Goal: Information Seeking & Learning: Find contact information

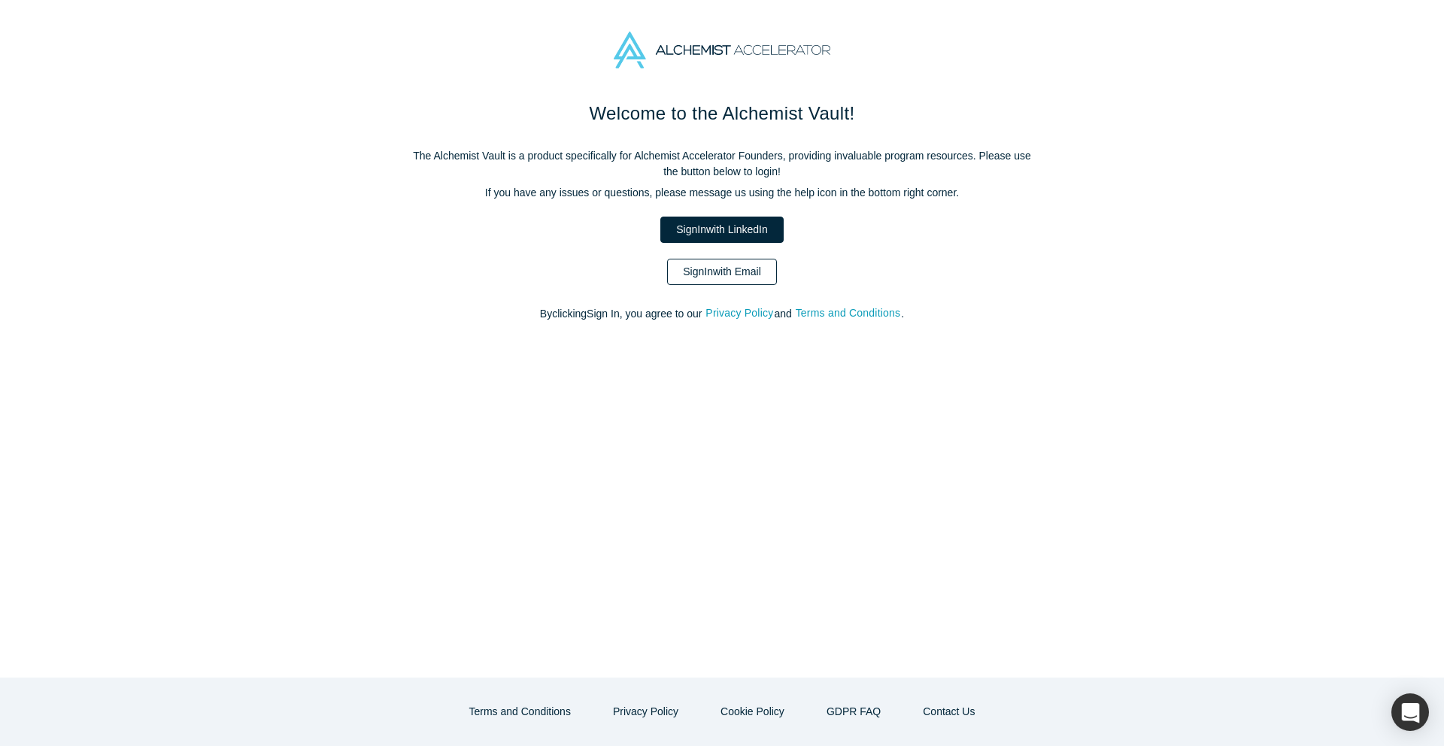
click at [718, 267] on link "Sign In with Email" at bounding box center [722, 272] width 110 height 26
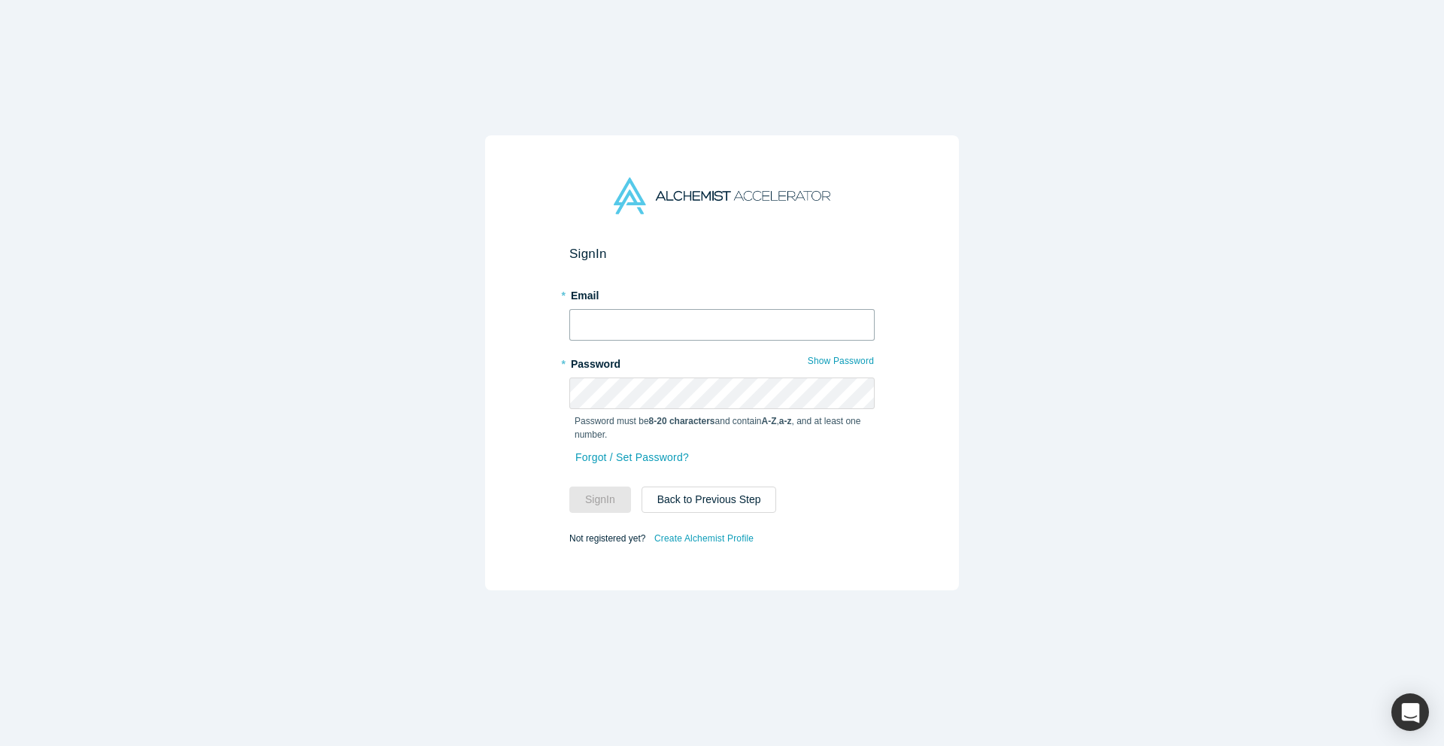
click at [710, 327] on input "text" at bounding box center [721, 325] width 305 height 32
type input "[EMAIL_ADDRESS][DOMAIN_NAME]"
click at [614, 495] on button "Sign In" at bounding box center [600, 500] width 62 height 26
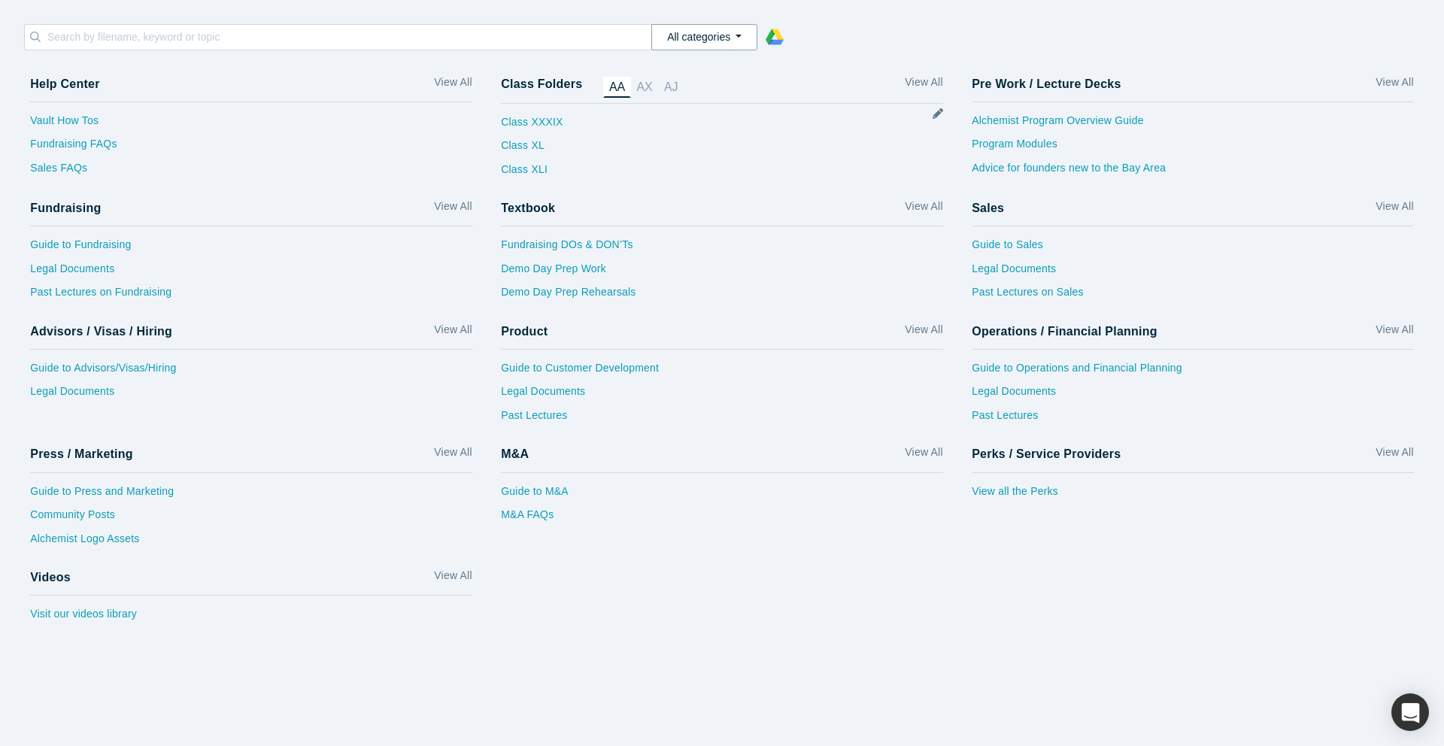
click at [702, 41] on button "All categories" at bounding box center [704, 37] width 106 height 26
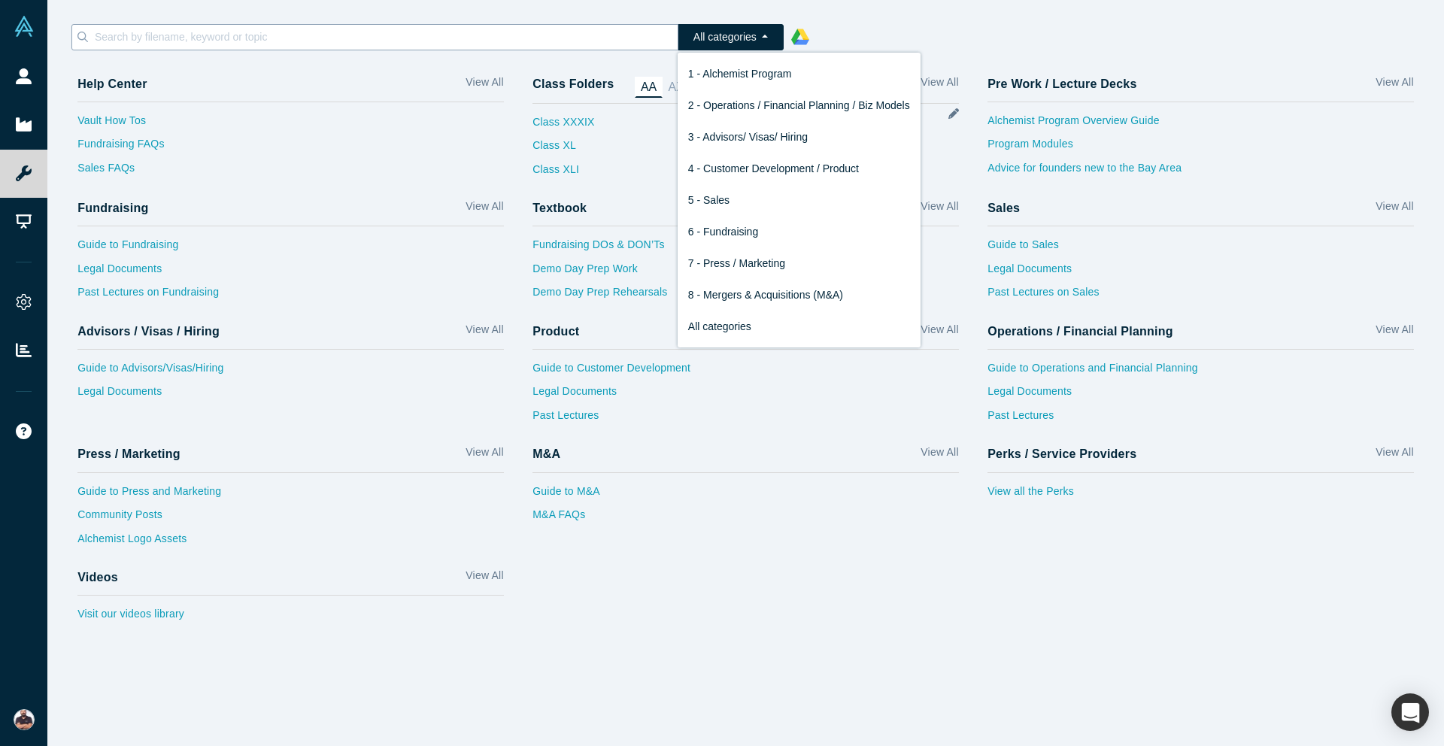
click at [214, 41] on input at bounding box center [385, 37] width 584 height 20
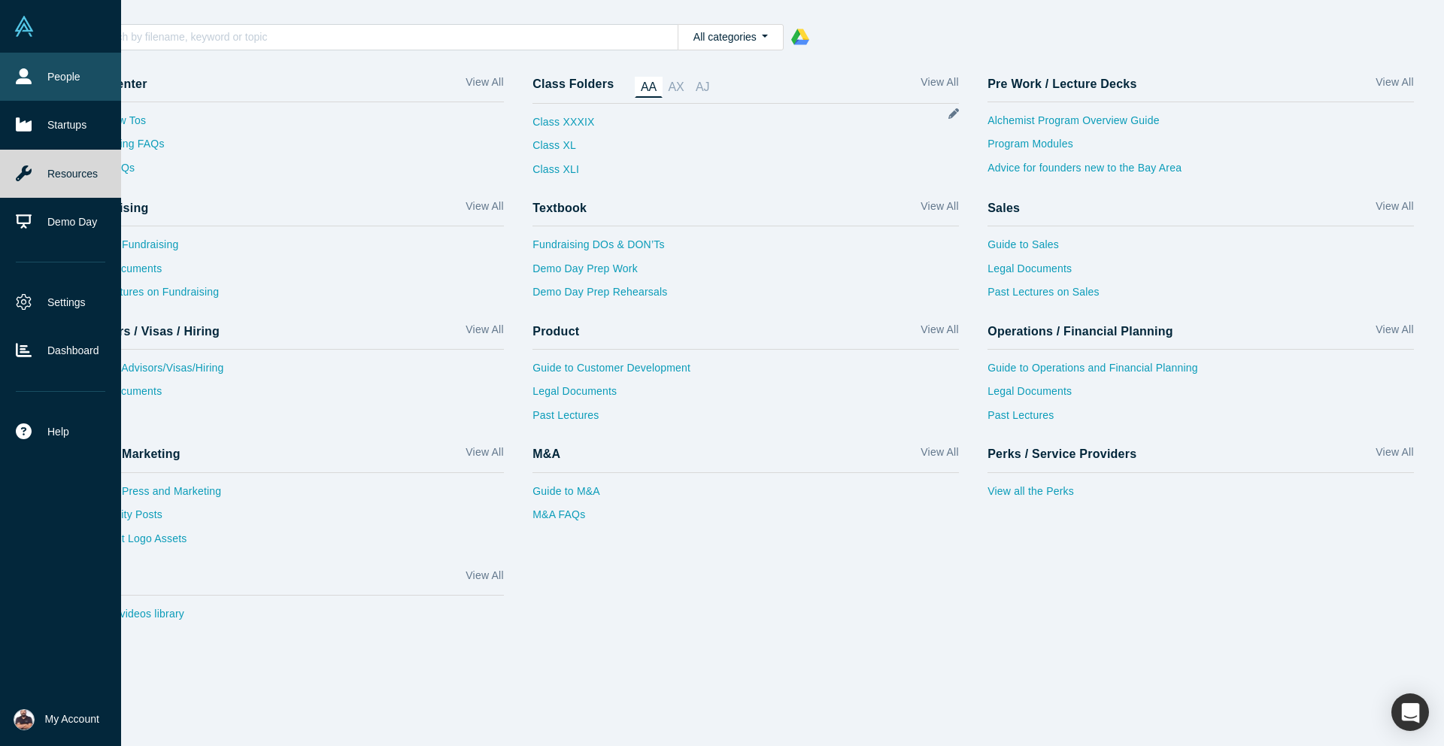
click at [27, 66] on link "People" at bounding box center [60, 77] width 121 height 48
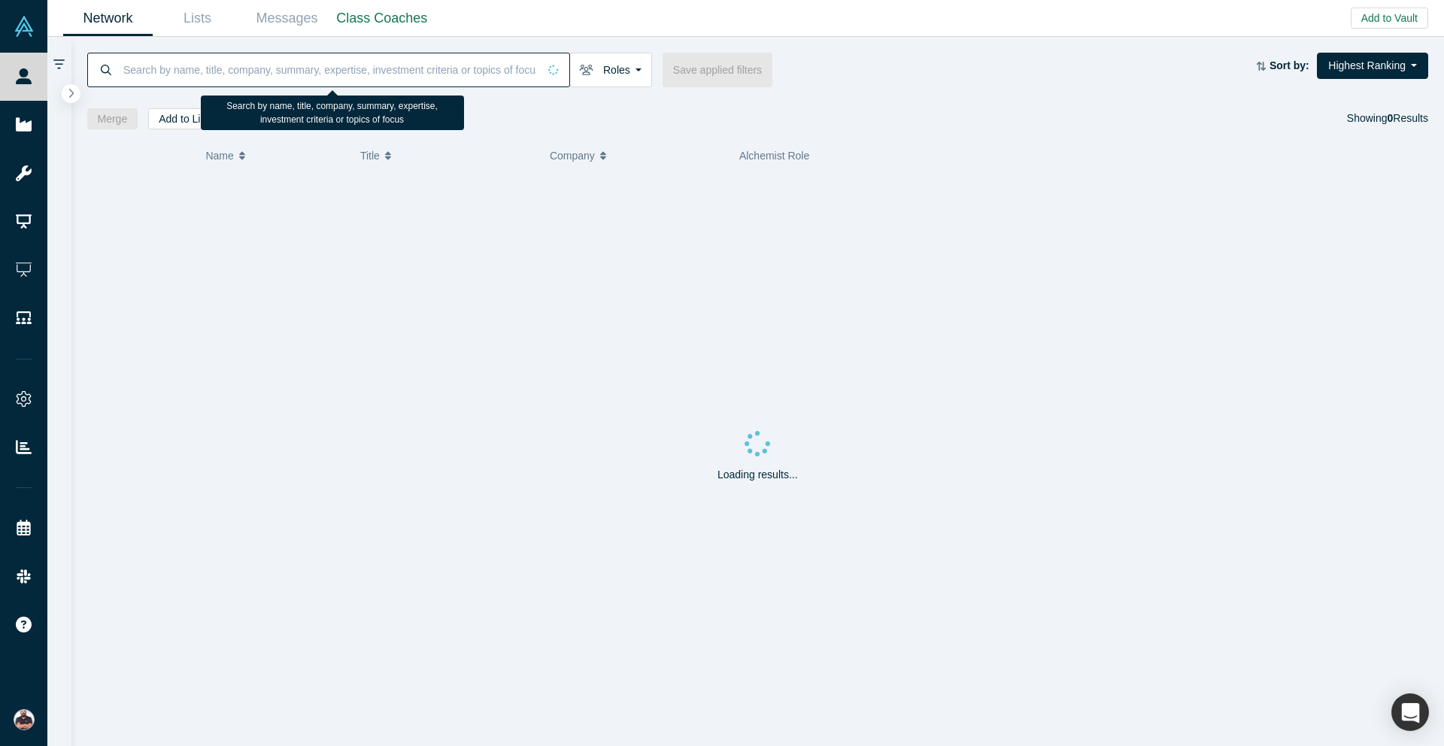
paste input "[PERSON_NAME]"
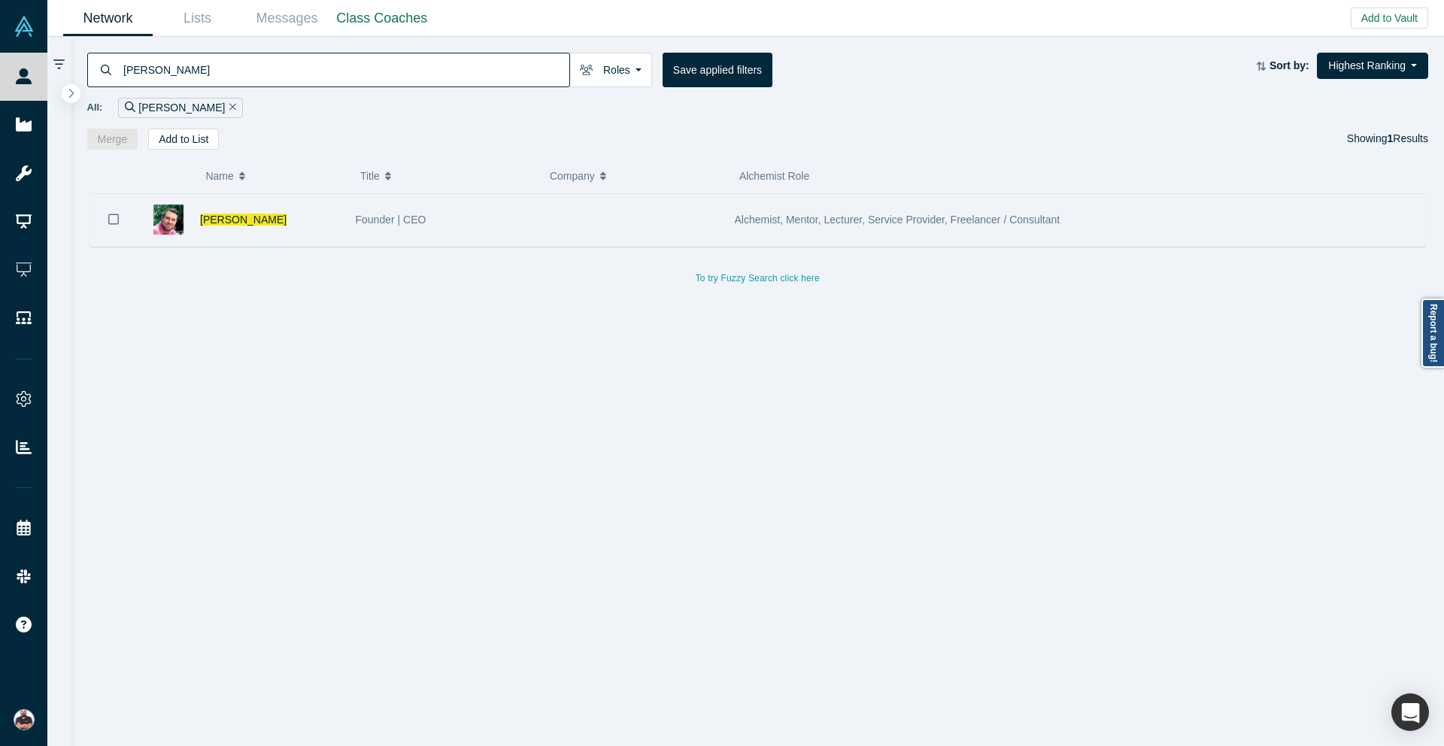
click at [789, 214] on span "Alchemist, Mentor, Lecturer, Service Provider, Freelancer / Consultant" at bounding box center [898, 220] width 326 height 12
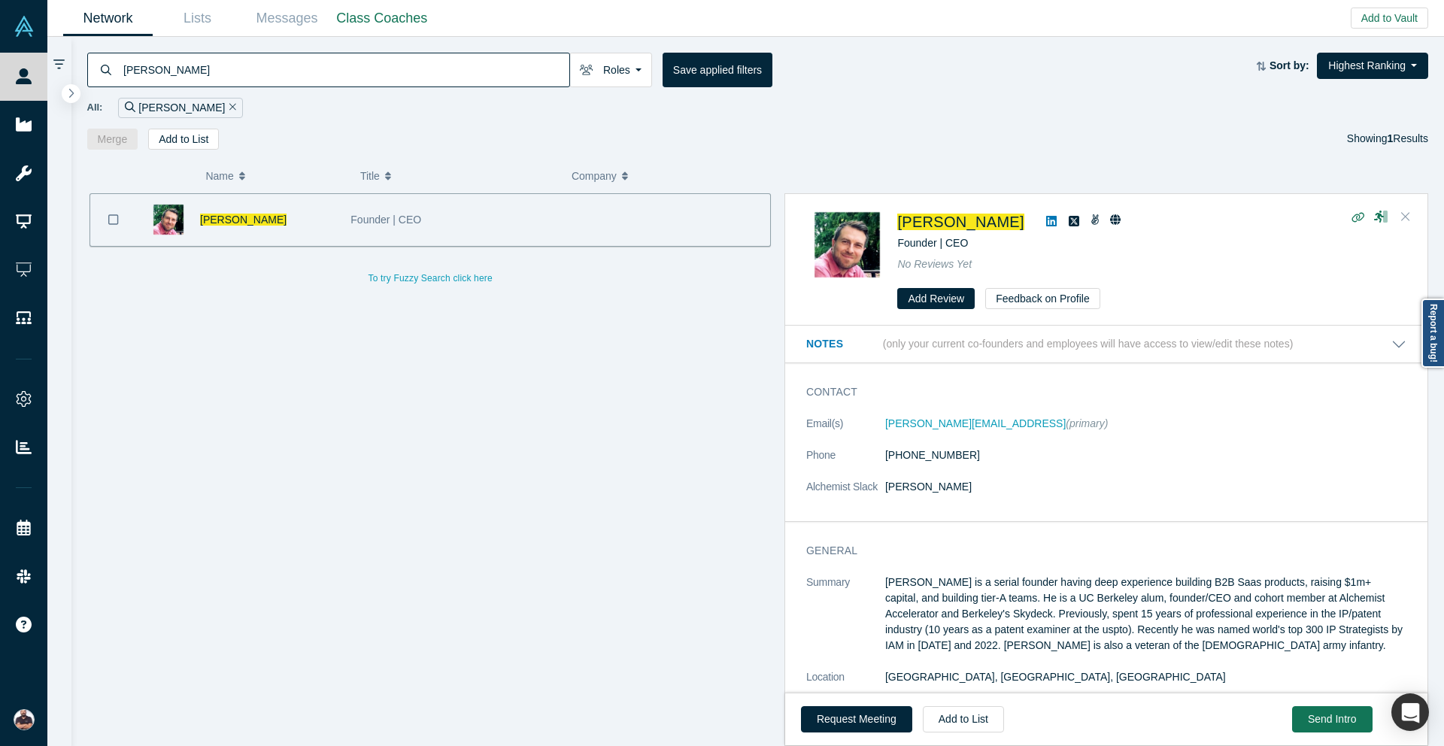
click at [1403, 217] on icon "Close" at bounding box center [1405, 217] width 9 height 14
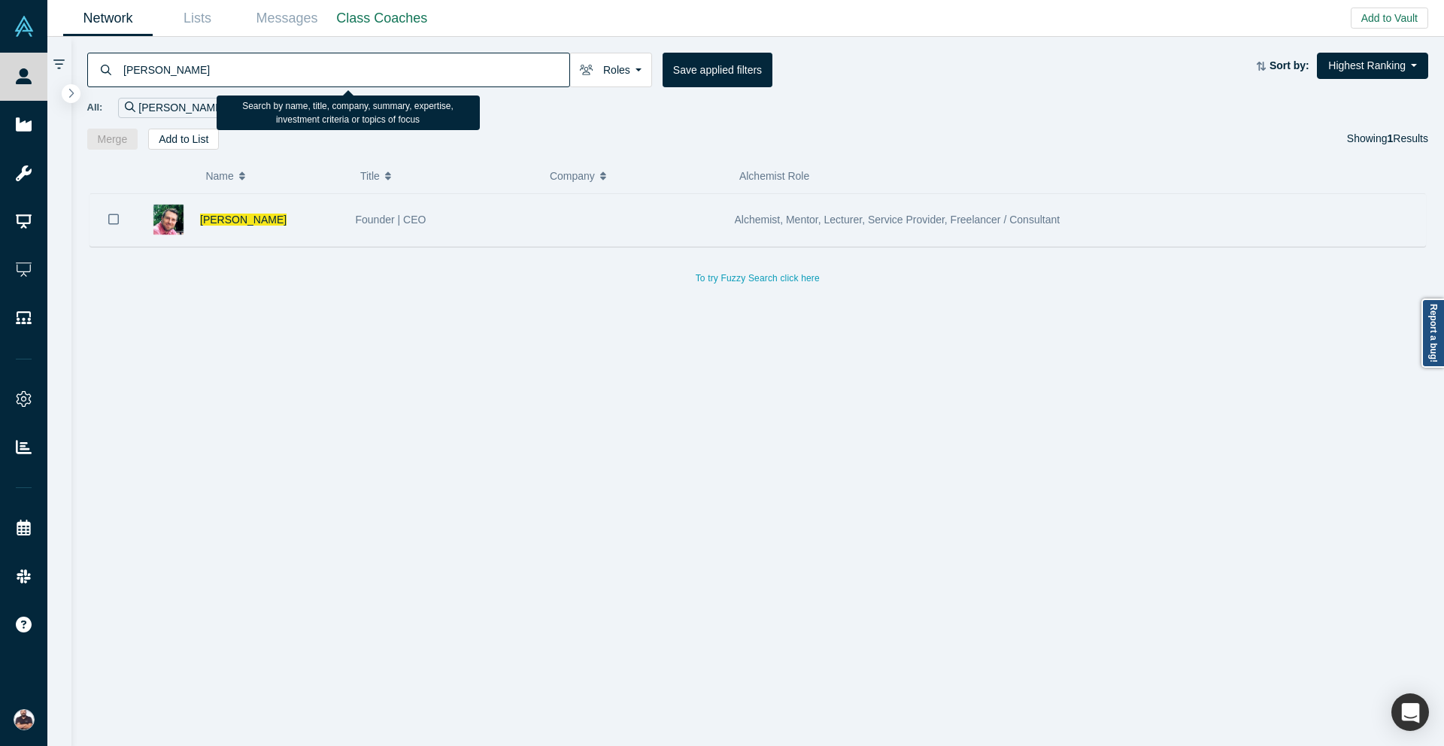
click at [387, 77] on input "[PERSON_NAME]" at bounding box center [346, 69] width 448 height 35
paste input "[PERSON_NAME]"
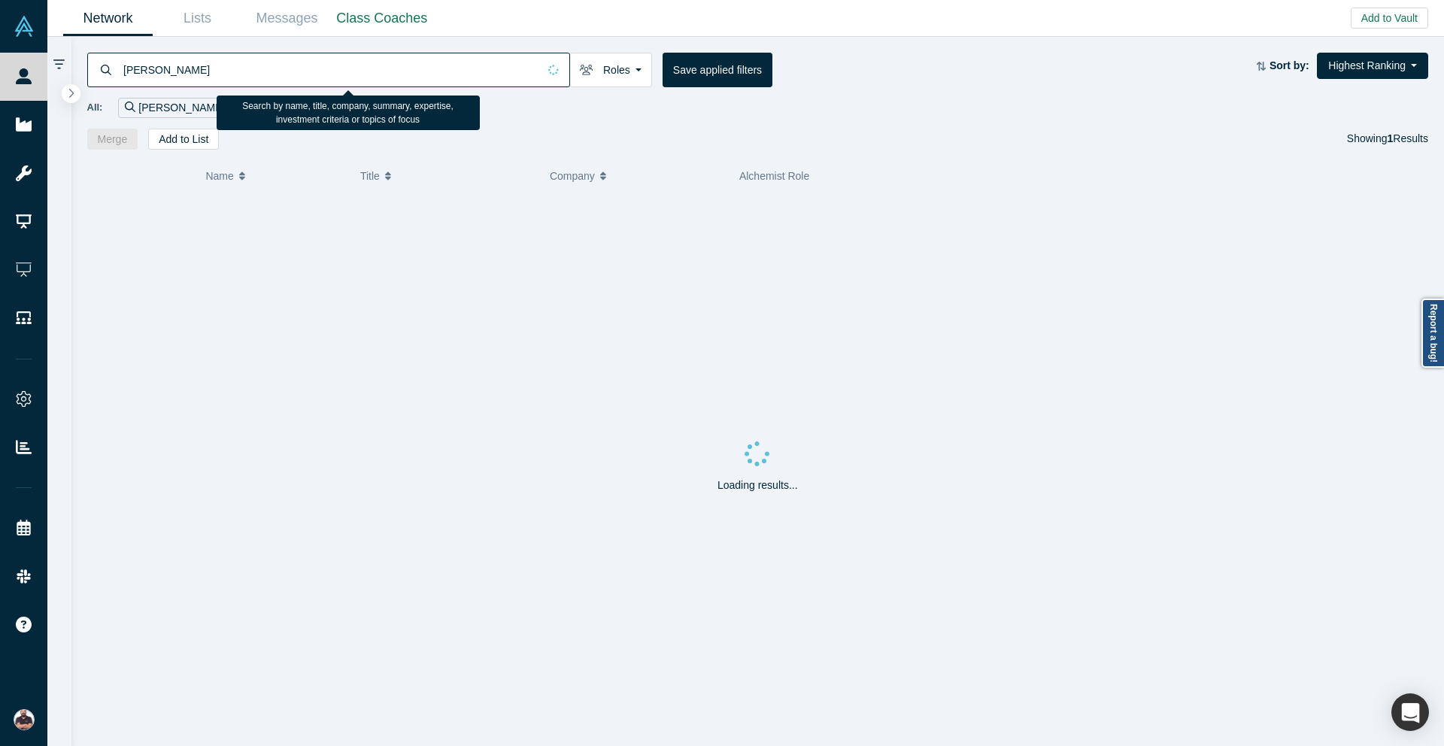
type input "[PERSON_NAME]"
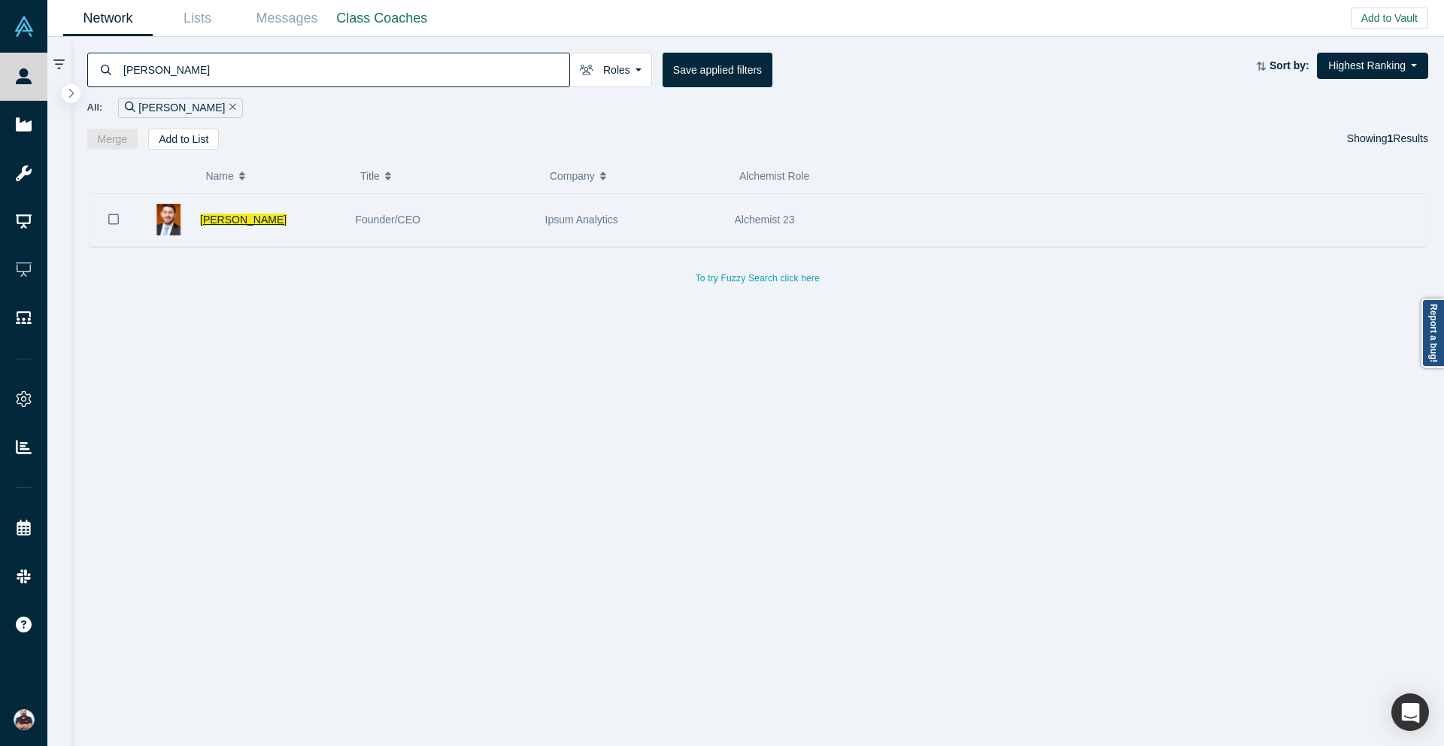
click at [232, 219] on span "[PERSON_NAME]" at bounding box center [243, 220] width 86 height 12
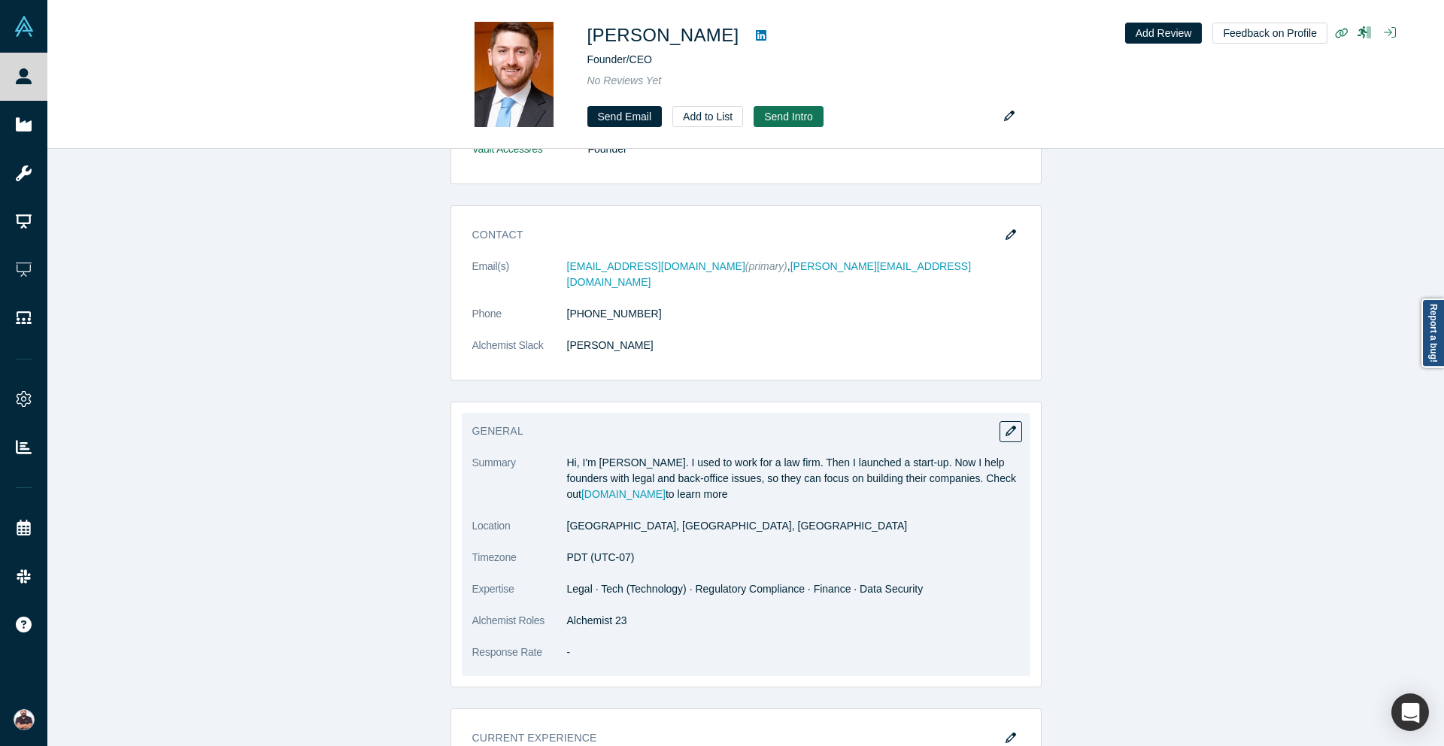
scroll to position [250, 0]
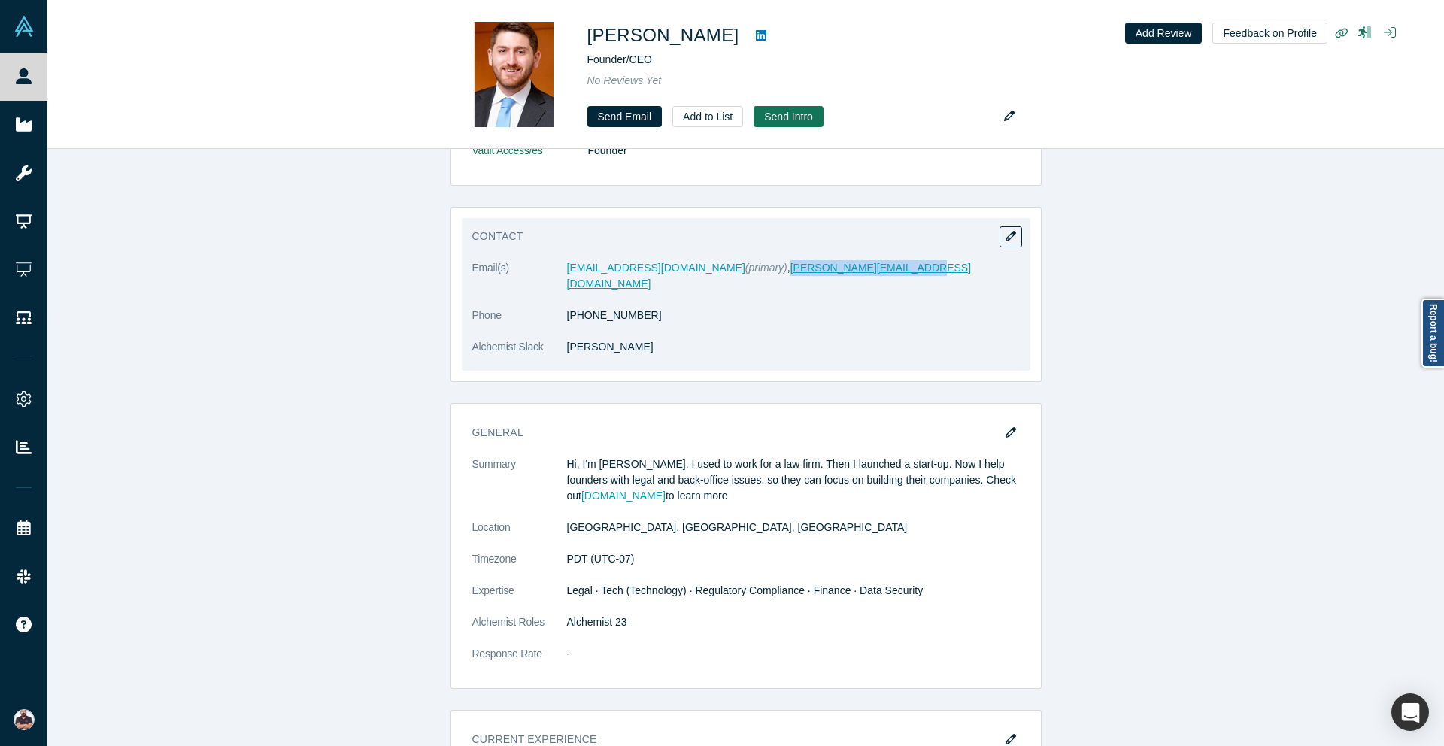
drag, startPoint x: 851, startPoint y: 267, endPoint x: 724, endPoint y: 265, distance: 127.1
click at [724, 265] on dd "[EMAIL_ADDRESS][DOMAIN_NAME] (primary) , [PERSON_NAME][EMAIL_ADDRESS][DOMAIN_NA…" at bounding box center [793, 276] width 453 height 32
drag, startPoint x: 676, startPoint y: 266, endPoint x: 561, endPoint y: 273, distance: 115.3
click at [561, 273] on dl "Email(s) [EMAIL_ADDRESS][DOMAIN_NAME] (primary) , [PERSON_NAME][EMAIL_ADDRESS][…" at bounding box center [746, 315] width 548 height 111
copy dl "[EMAIL_ADDRESS][DOMAIN_NAME]"
